Goal: Transaction & Acquisition: Purchase product/service

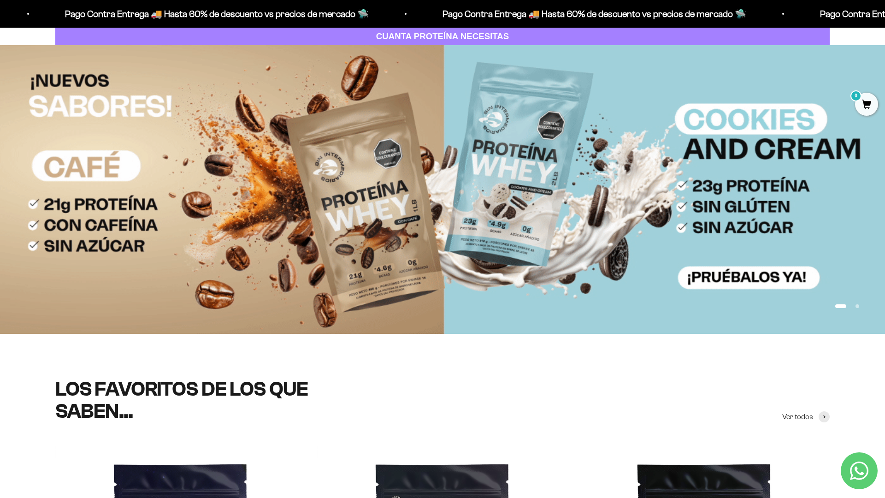
scroll to position [168, 0]
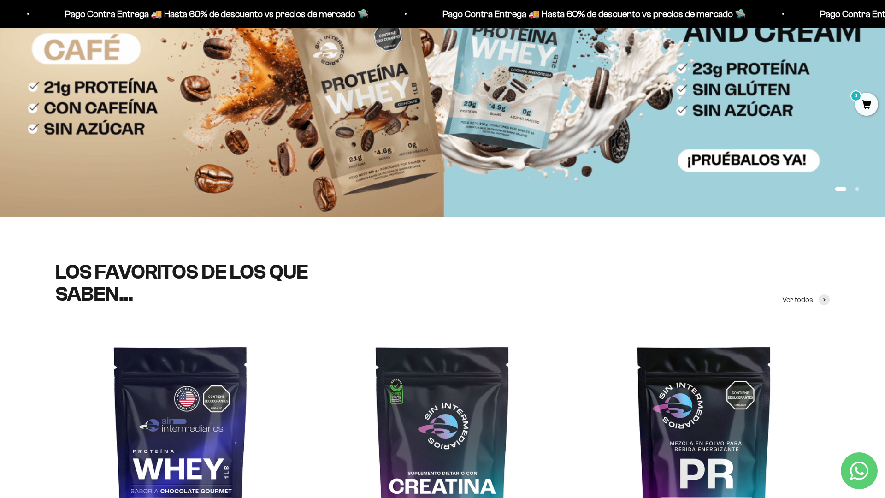
scroll to position [287, 0]
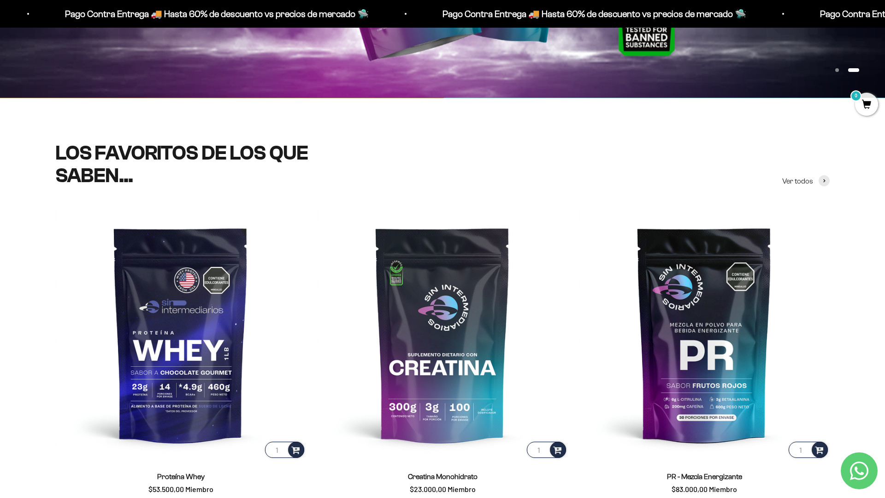
scroll to position [362, 0]
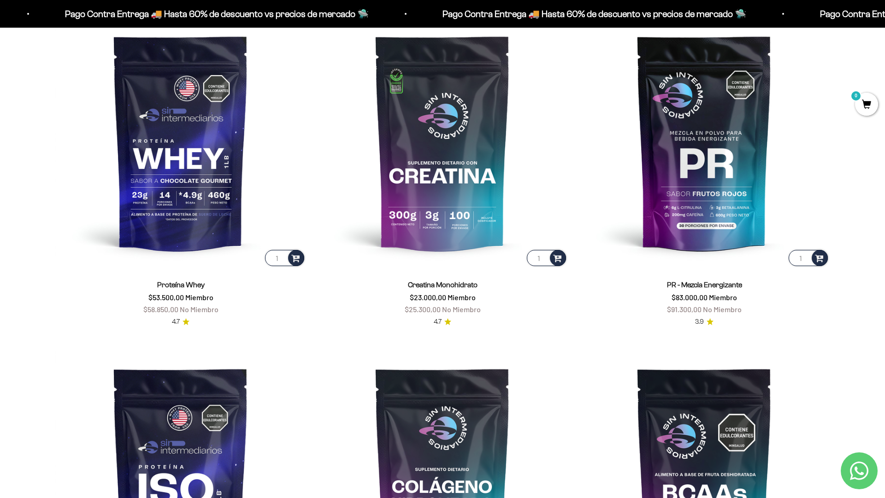
click at [854, 357] on scroll-carousel "1 Proteína Whey $53.500,00 Miembro $58.850,00 No Miembro 4.7 1 Creatina Monohid…" at bounding box center [442, 338] width 885 height 642
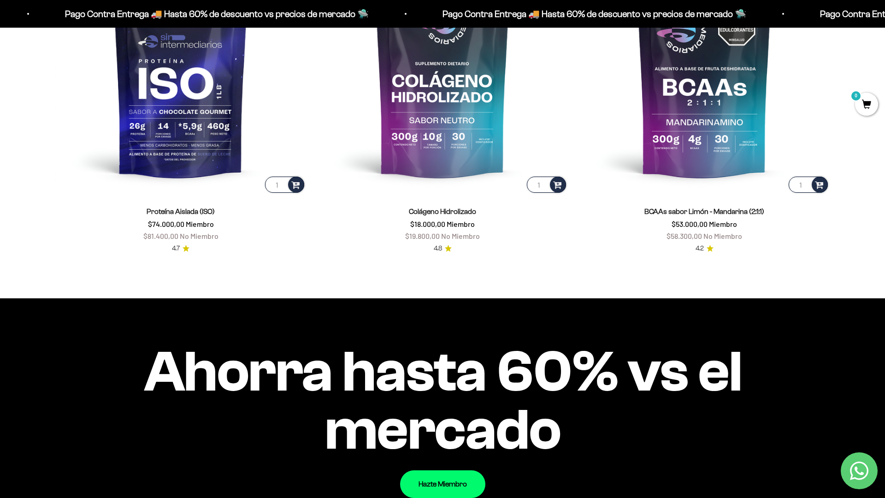
scroll to position [939, 0]
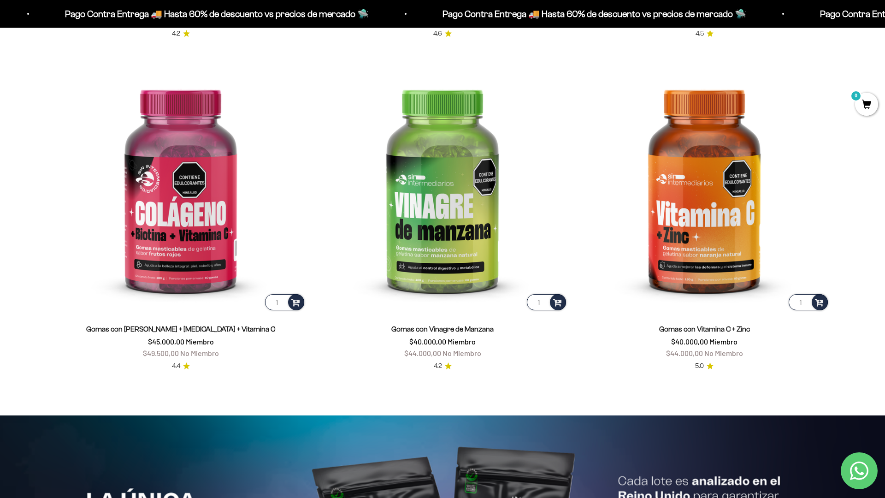
click at [885, 21] on html "Ir al contenido Pago Contra Entrega 🚚 Hasta 60% de descuento vs precios de merc…" at bounding box center [442, 418] width 885 height 4455
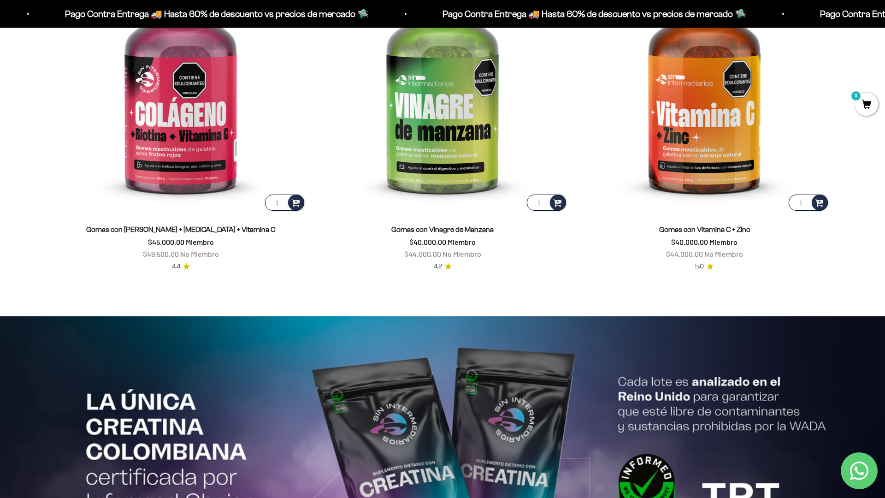
click at [885, 21] on html "Ir al contenido Pago Contra Entrega 🚚 Hasta 60% de descuento vs precios de merc…" at bounding box center [442, 319] width 885 height 4455
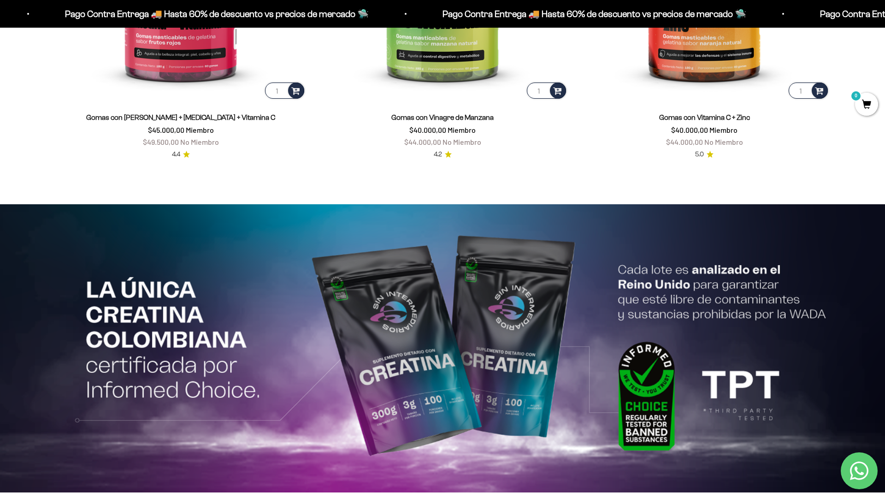
click at [808, 498] on html "Ir al contenido Pago Contra Entrega 🚚 Hasta 60% de descuento vs precios de merc…" at bounding box center [442, 207] width 885 height 4455
click at [885, 21] on html "Ir al contenido Pago Contra Entrega 🚚 Hasta 60% de descuento vs precios de merc…" at bounding box center [442, 207] width 885 height 4455
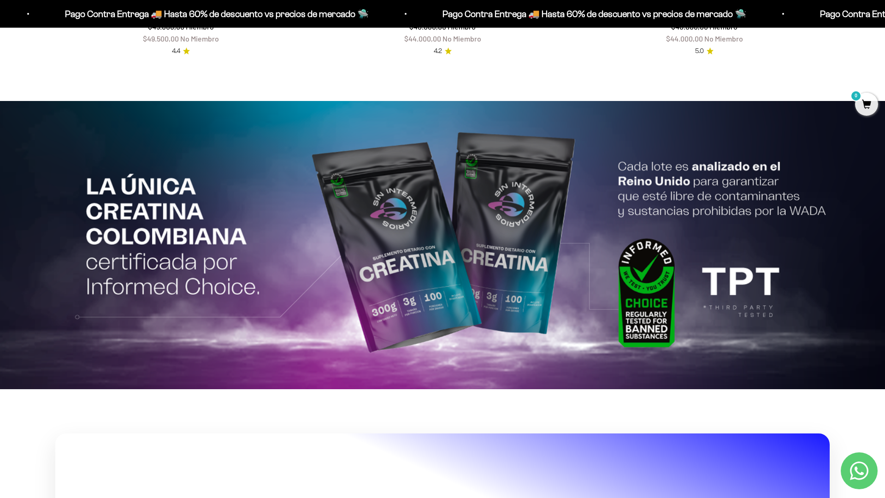
click at [705, 129] on img at bounding box center [442, 245] width 885 height 288
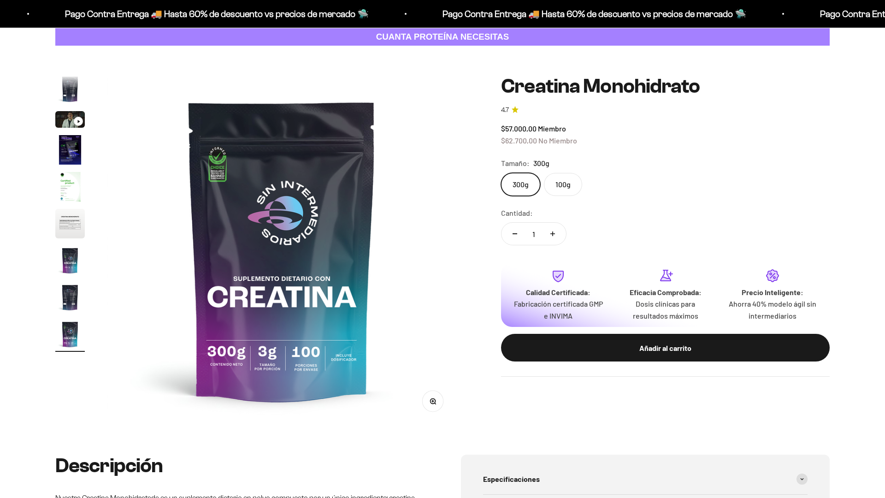
scroll to position [0, 2889]
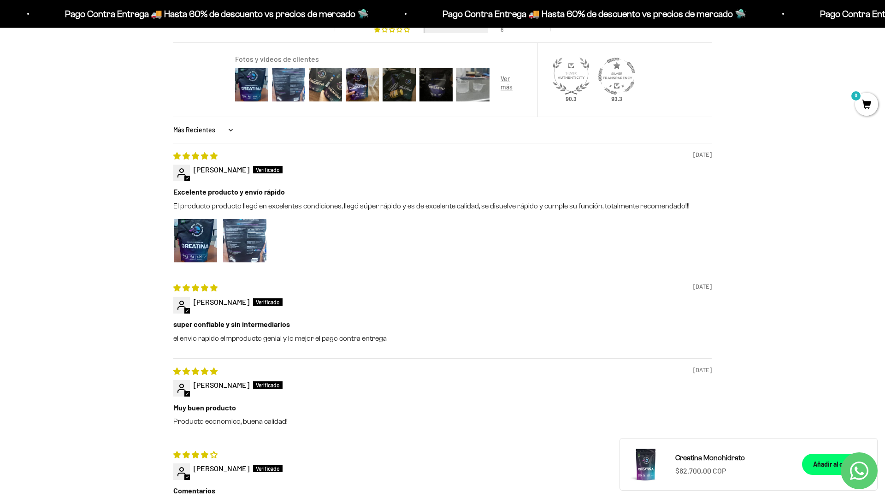
click at [885, 21] on html "Ir al contenido Pago Contra Entrega 🚚 Hasta 60% de descuento vs precios [PERSON…" at bounding box center [442, 388] width 885 height 2457
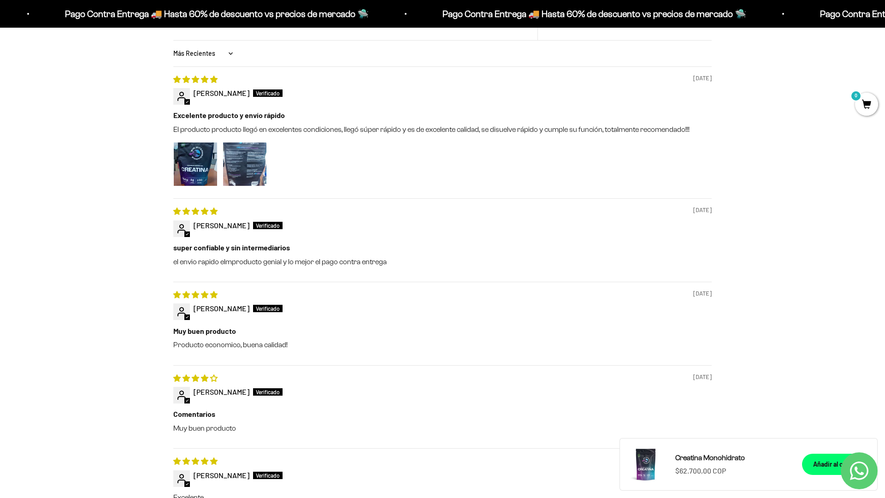
click at [885, 21] on html "Ir al contenido Pago Contra Entrega 🚚 Hasta 60% de descuento vs precios [PERSON…" at bounding box center [442, 312] width 885 height 2457
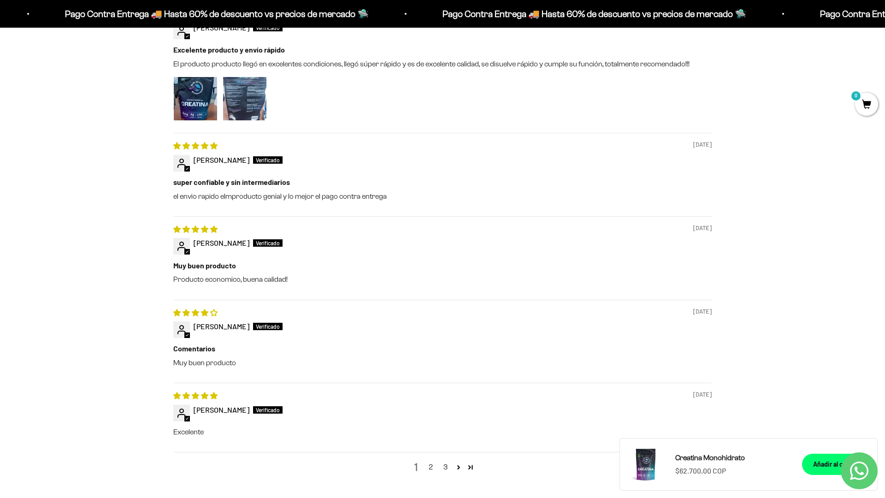
click at [885, 21] on html "Ir al contenido Pago Contra Entrega 🚚 Hasta 60% de descuento vs precios [PERSON…" at bounding box center [442, 246] width 885 height 2457
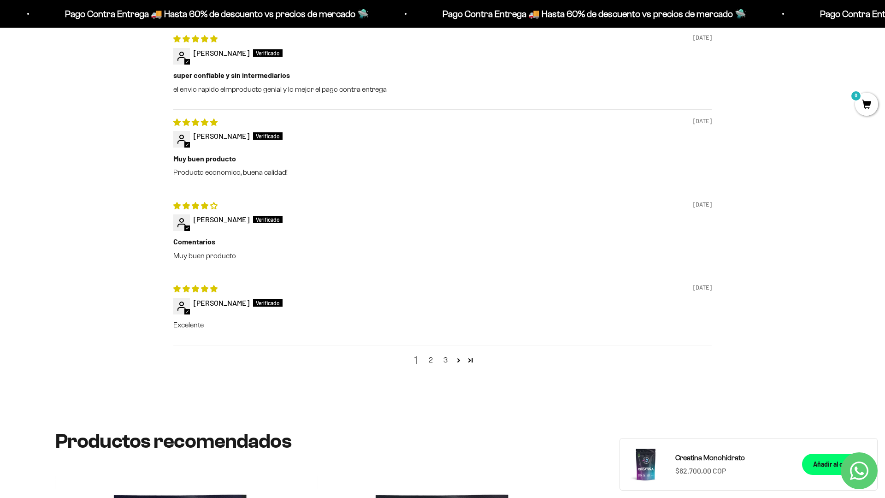
click at [885, 21] on html "Ir al contenido Pago Contra Entrega 🚚 Hasta 60% de descuento vs precios [PERSON…" at bounding box center [442, 139] width 885 height 2457
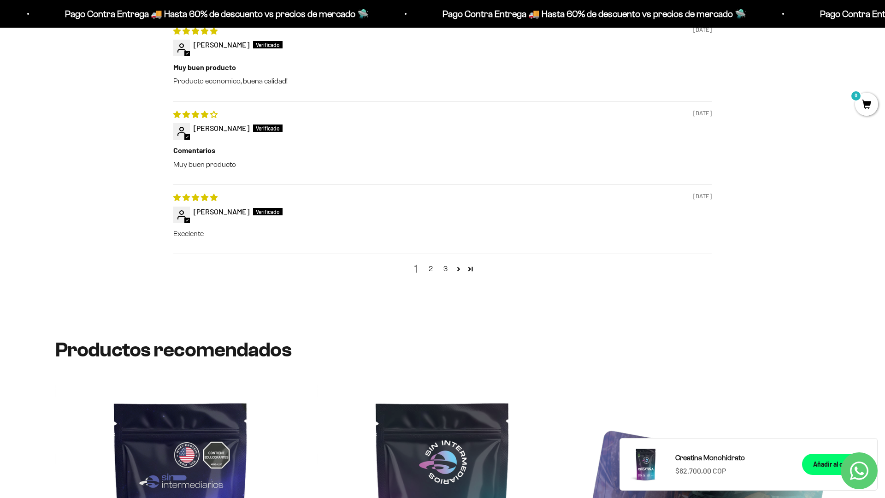
click at [808, 498] on html "Ir al contenido Pago Contra Entrega 🚚 Hasta 60% de descuento vs precios [PERSON…" at bounding box center [442, 48] width 885 height 2457
click at [885, 21] on html "Ir al contenido Pago Contra Entrega 🚚 Hasta 60% de descuento vs precios [PERSON…" at bounding box center [442, 48] width 885 height 2457
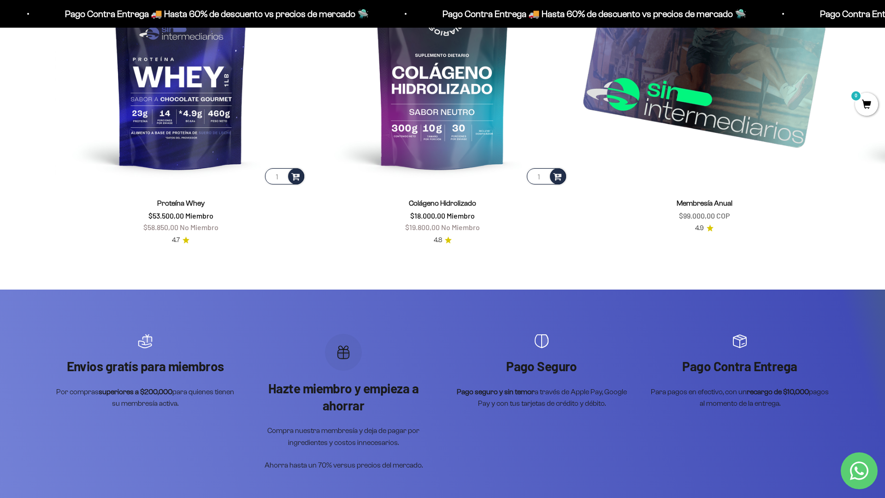
scroll to position [1736, 0]
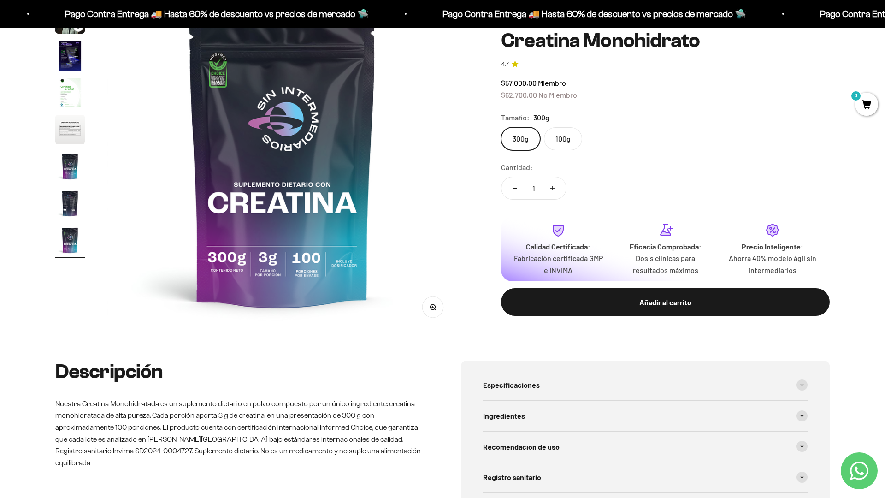
scroll to position [0, 0]
